Goal: Find specific page/section: Find specific page/section

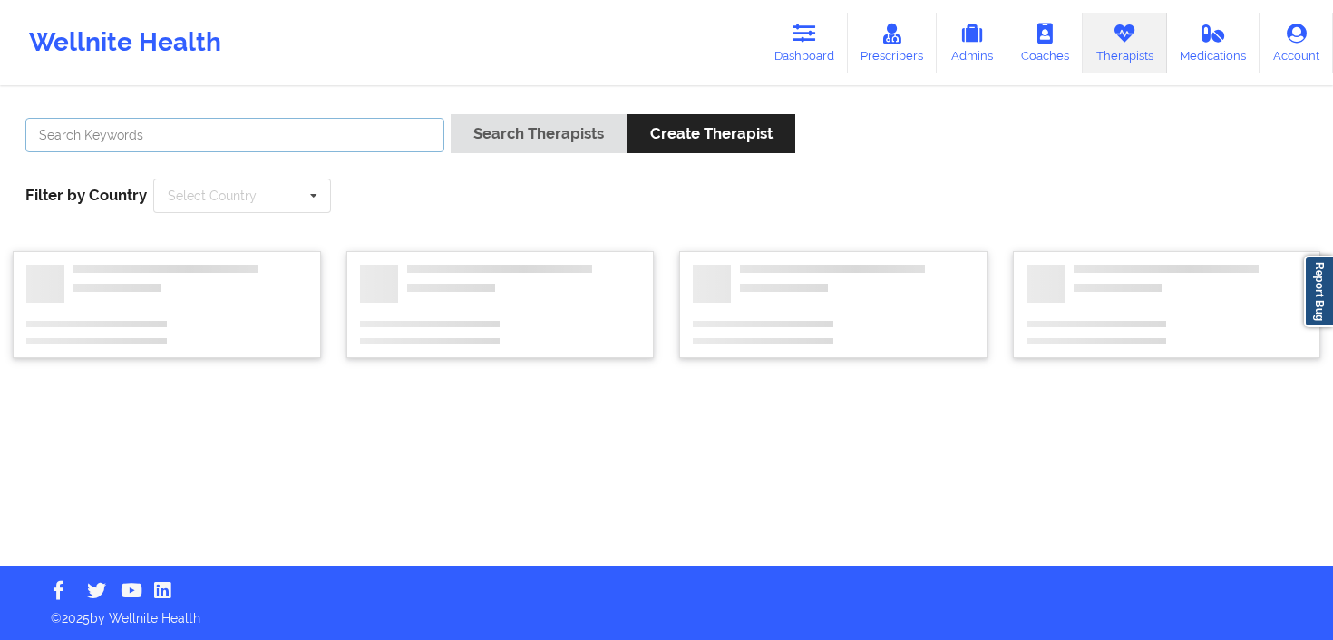
click at [258, 139] on input "text" at bounding box center [234, 135] width 419 height 34
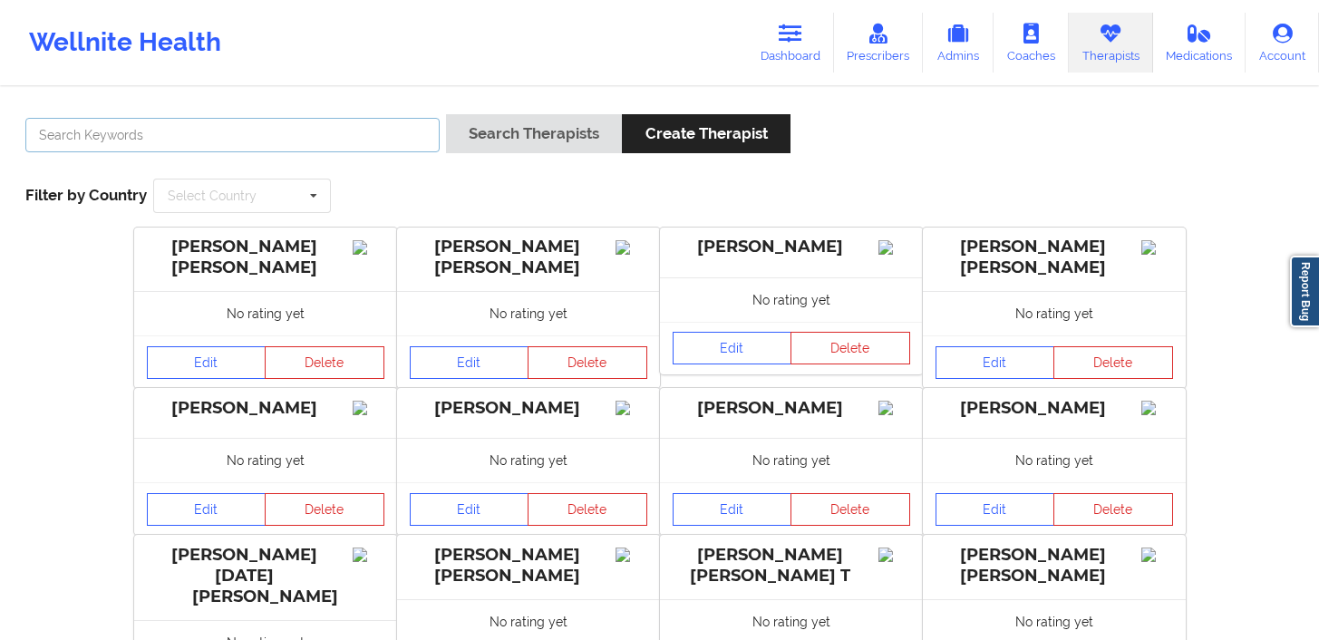
click at [362, 130] on input "text" at bounding box center [232, 135] width 414 height 34
paste input "[PERSON_NAME]"
type input "[PERSON_NAME]"
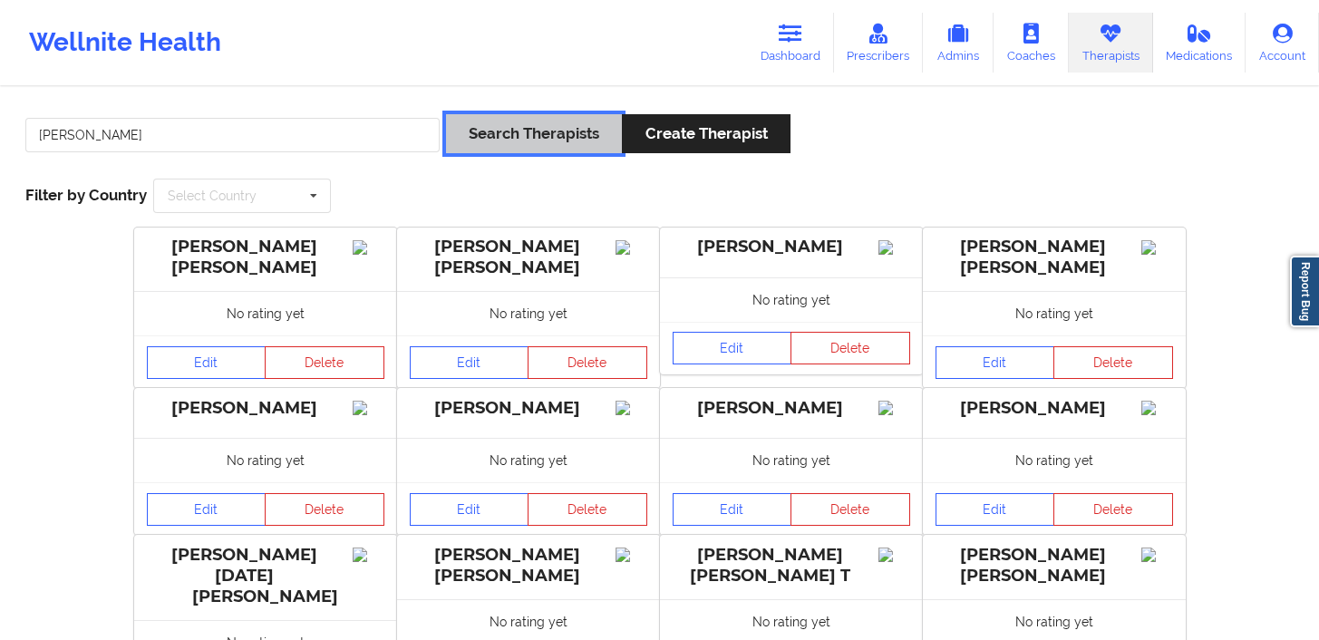
click at [520, 135] on button "Search Therapists" at bounding box center [534, 133] width 176 height 39
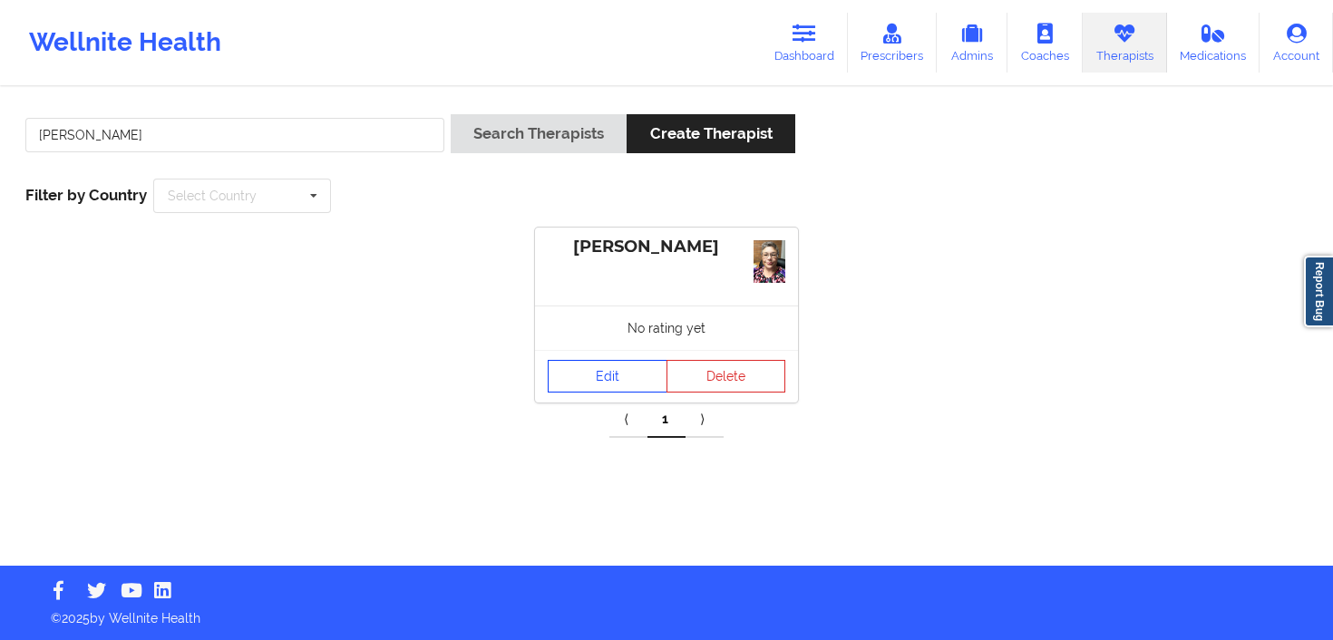
click at [611, 371] on link "Edit" at bounding box center [608, 376] width 120 height 33
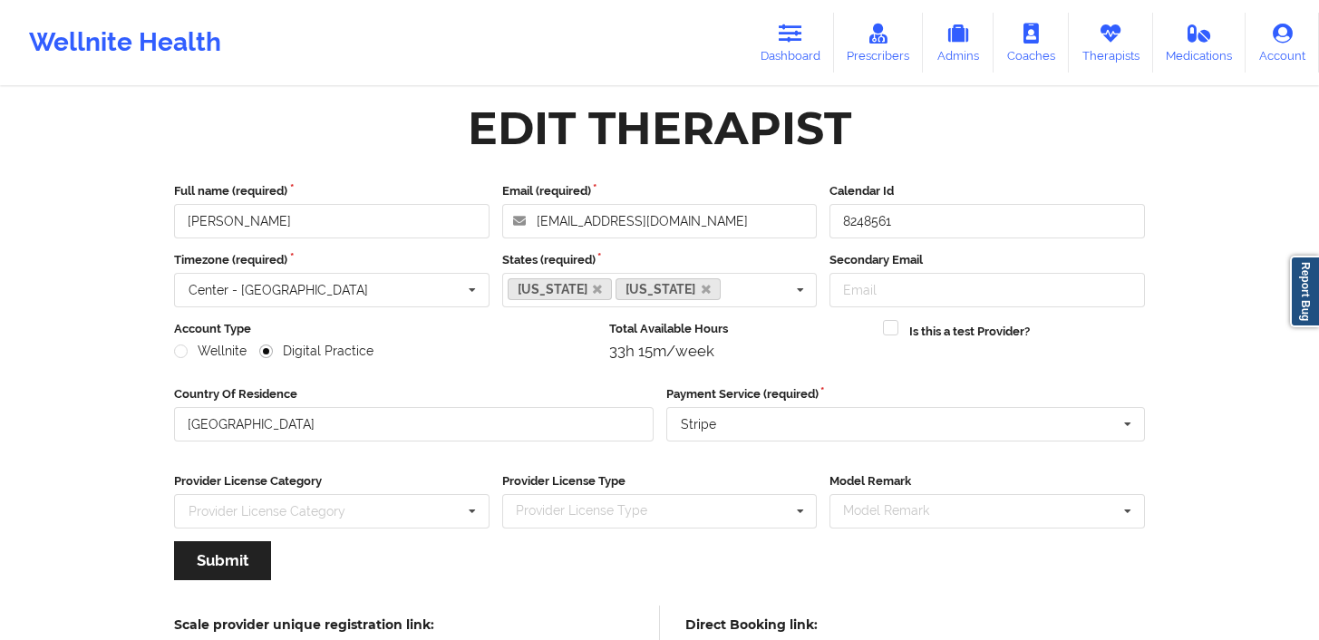
scroll to position [172, 0]
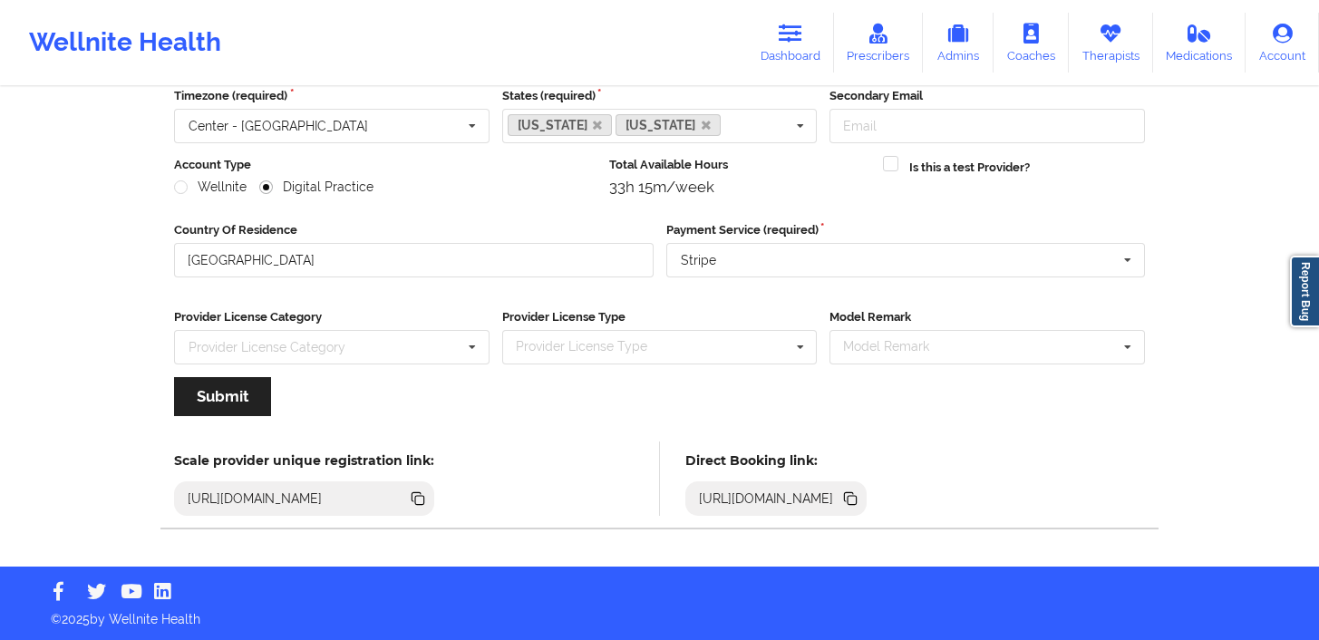
click at [857, 497] on icon at bounding box center [852, 500] width 9 height 9
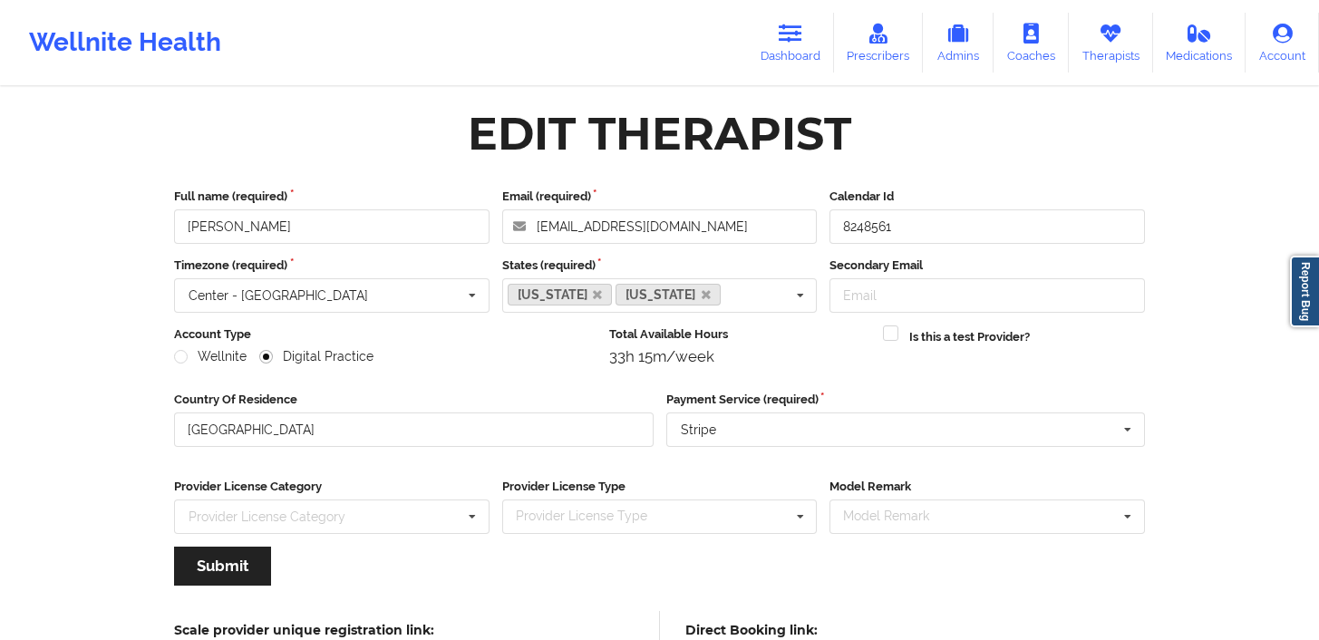
scroll to position [4, 0]
click at [787, 42] on icon at bounding box center [791, 34] width 24 height 20
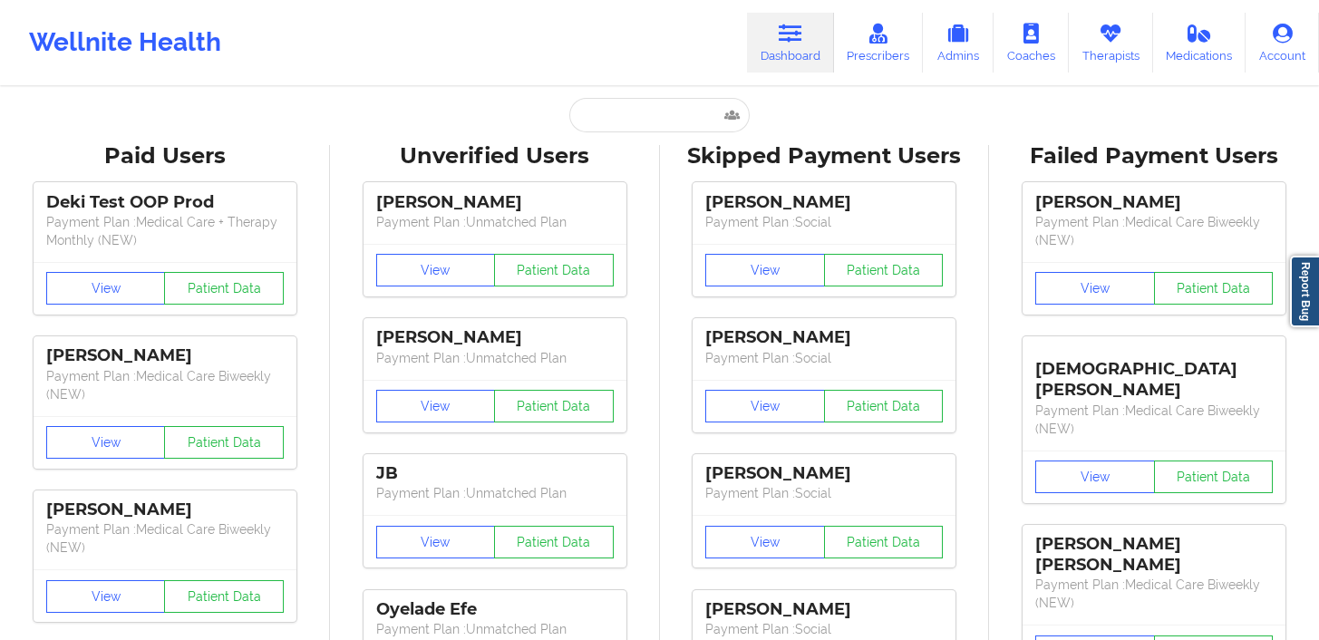
click at [639, 120] on input "text" at bounding box center [659, 115] width 180 height 34
paste input "[PERSON_NAME]"
type input "[PERSON_NAME]"
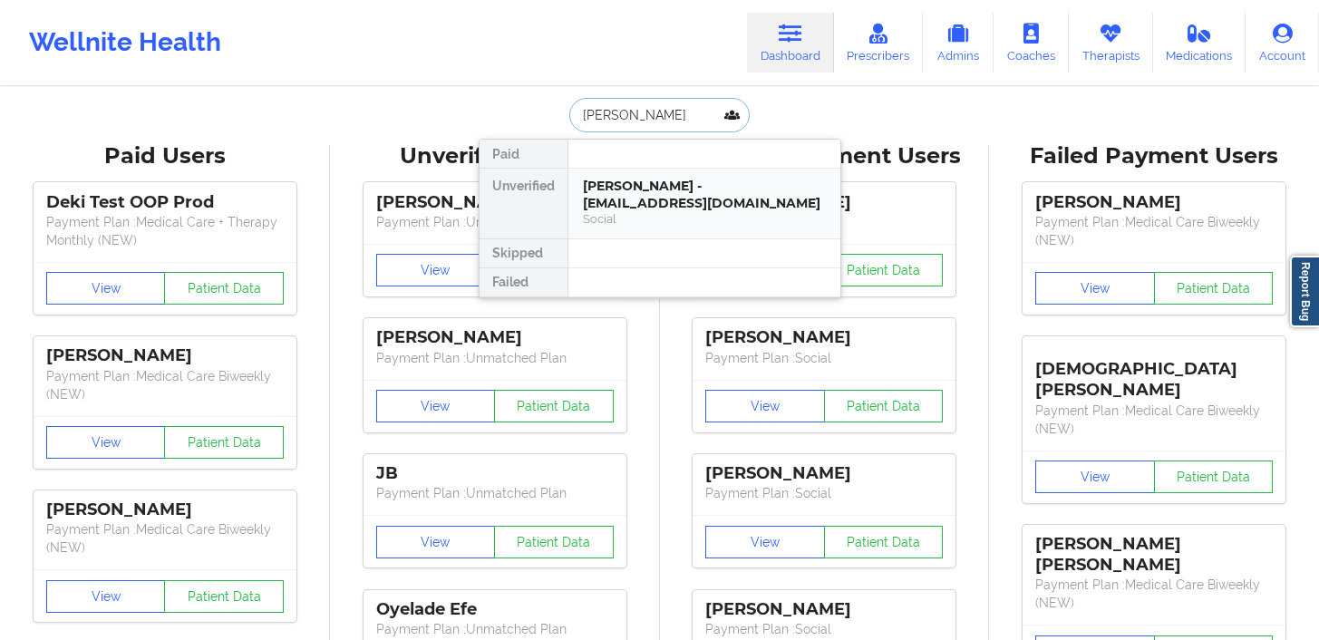
click at [666, 213] on div "Social" at bounding box center [704, 218] width 243 height 15
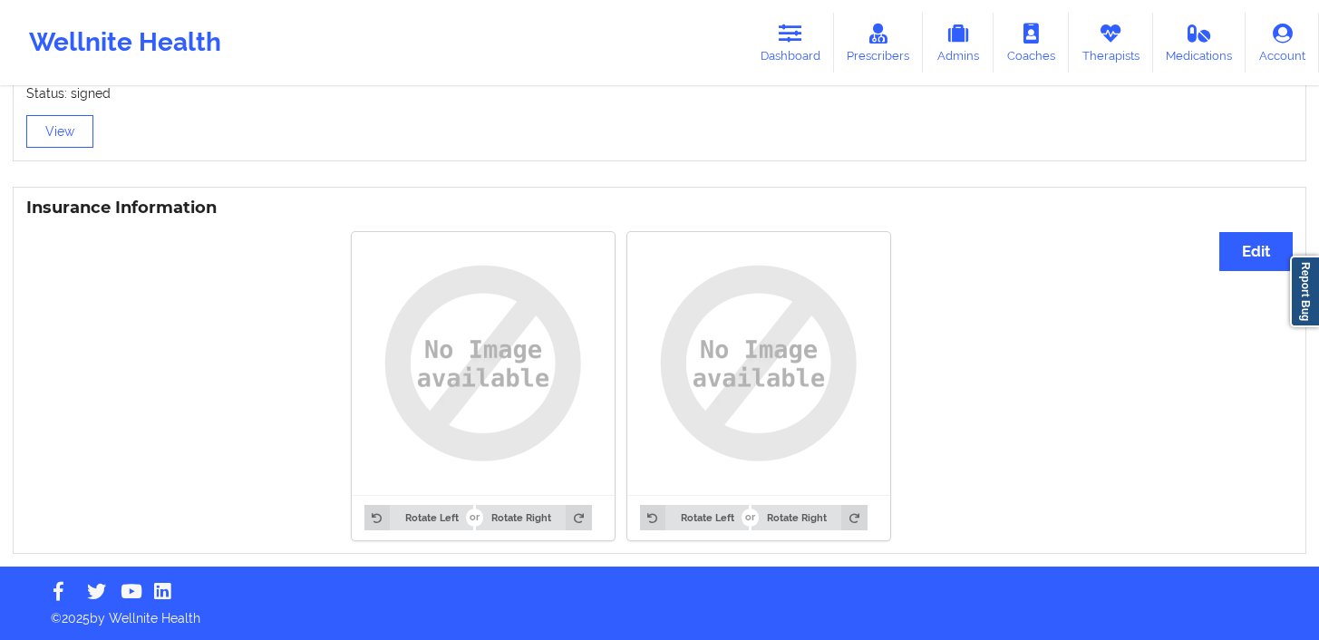
scroll to position [1259, 0]
